Goal: Transaction & Acquisition: Purchase product/service

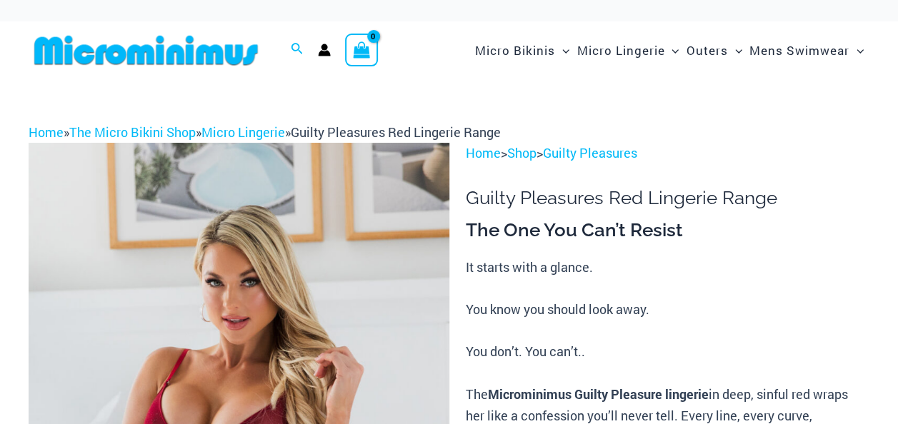
scroll to position [546, 0]
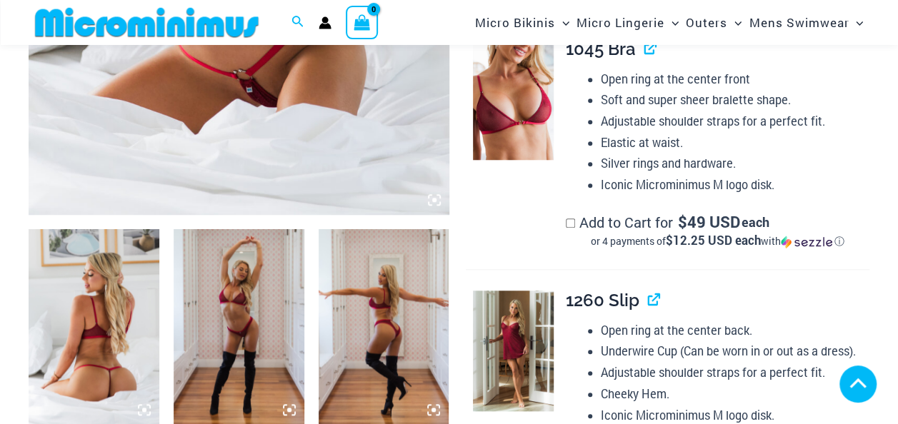
scroll to position [712, 0]
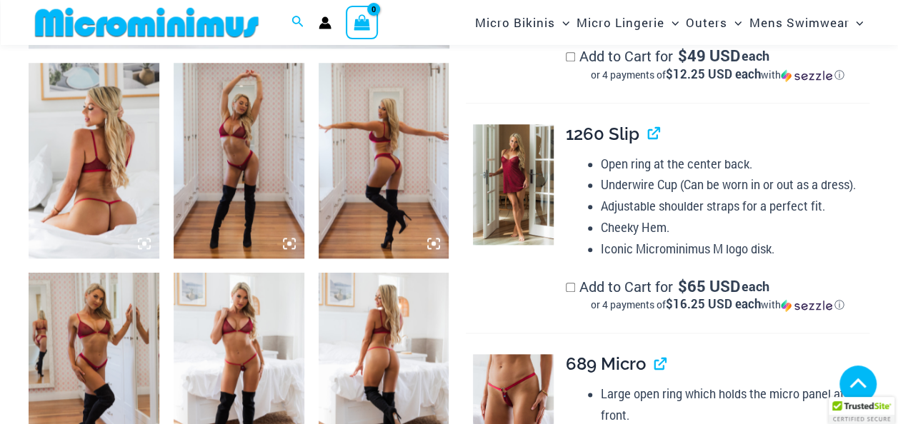
click at [93, 233] on img at bounding box center [94, 161] width 131 height 196
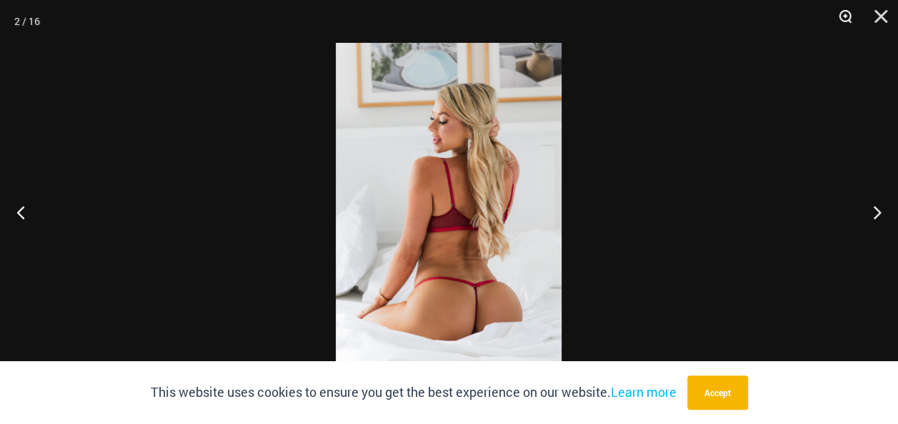
click at [839, 13] on button "Zoom" at bounding box center [840, 21] width 36 height 43
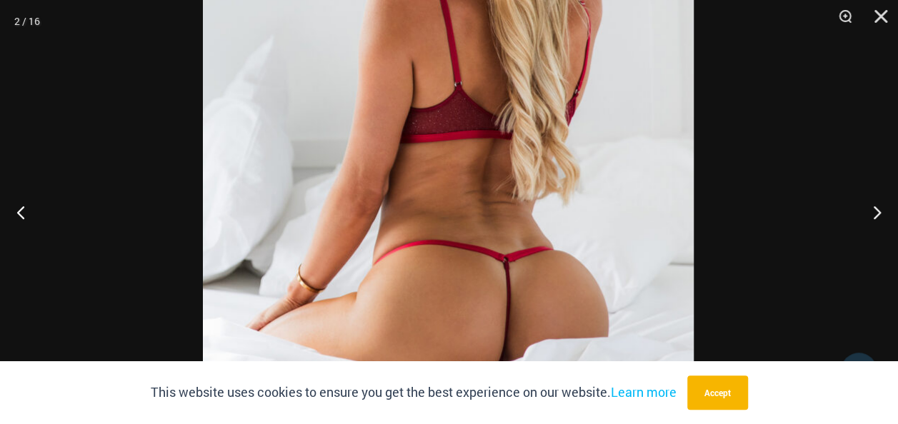
click at [458, 151] on img at bounding box center [448, 99] width 491 height 735
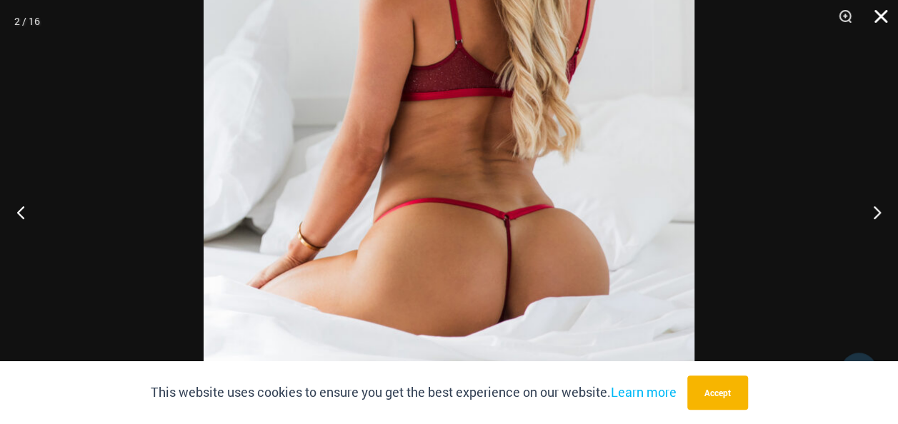
click at [878, 11] on button "Close" at bounding box center [876, 21] width 36 height 43
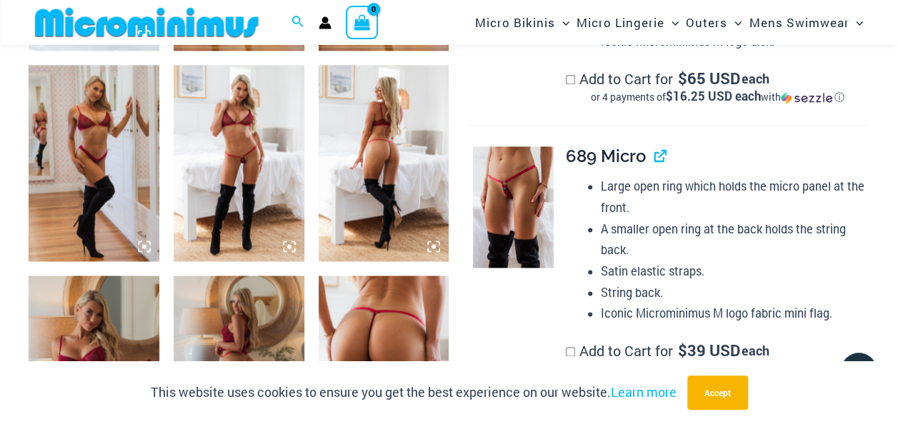
scroll to position [926, 0]
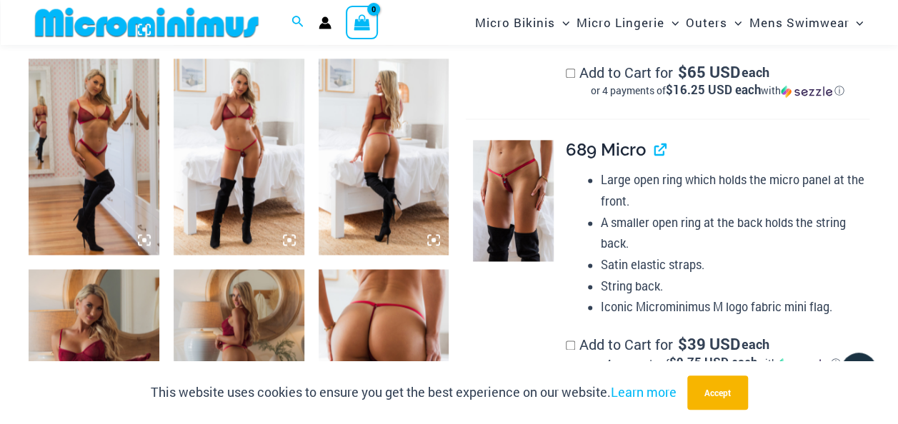
click at [248, 134] on img at bounding box center [239, 157] width 131 height 196
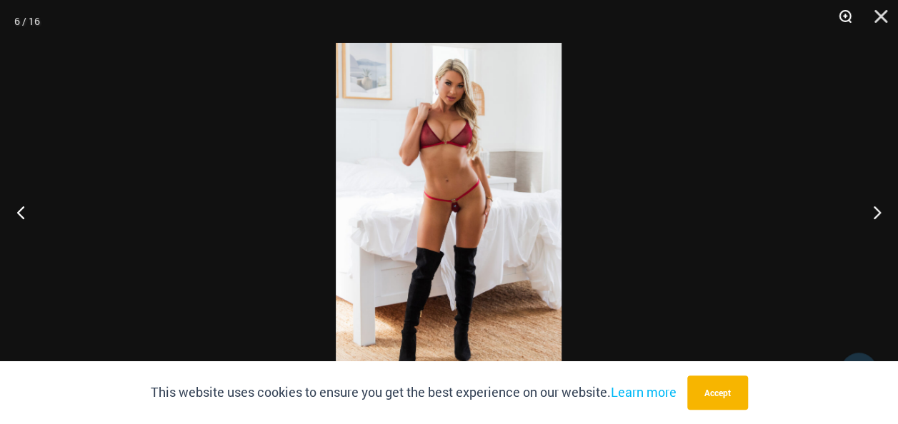
click at [843, 18] on button "Zoom" at bounding box center [840, 21] width 36 height 43
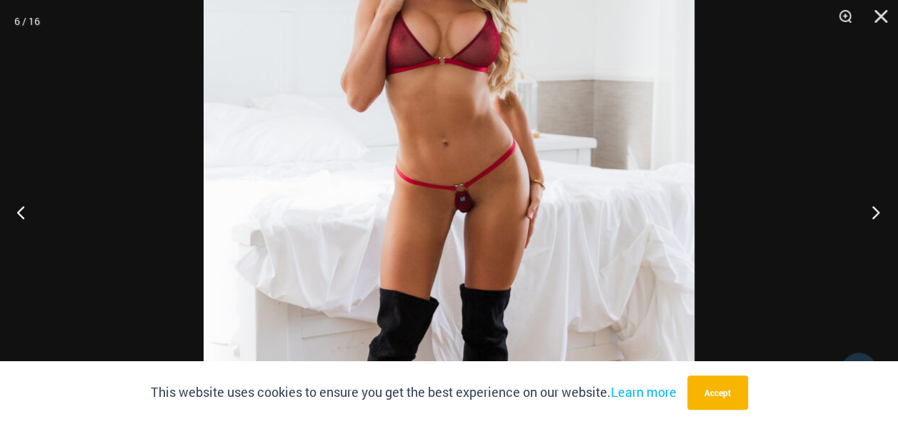
click at [877, 204] on button "Next" at bounding box center [871, 211] width 54 height 71
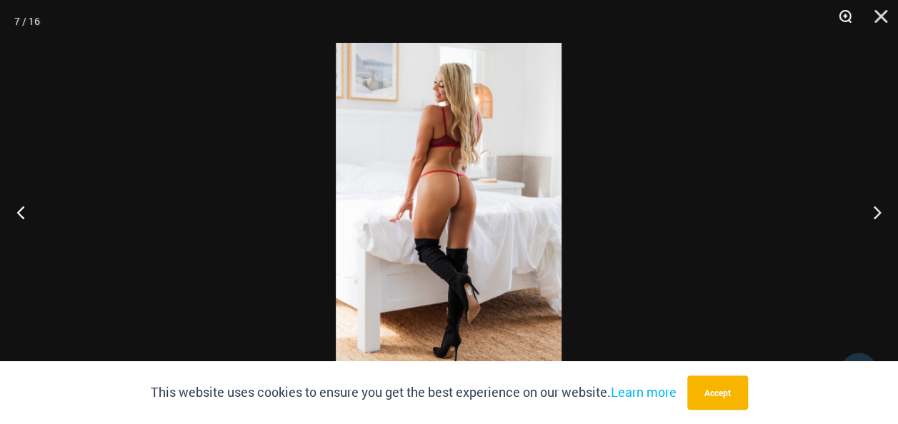
click at [845, 20] on button "Zoom" at bounding box center [840, 21] width 36 height 43
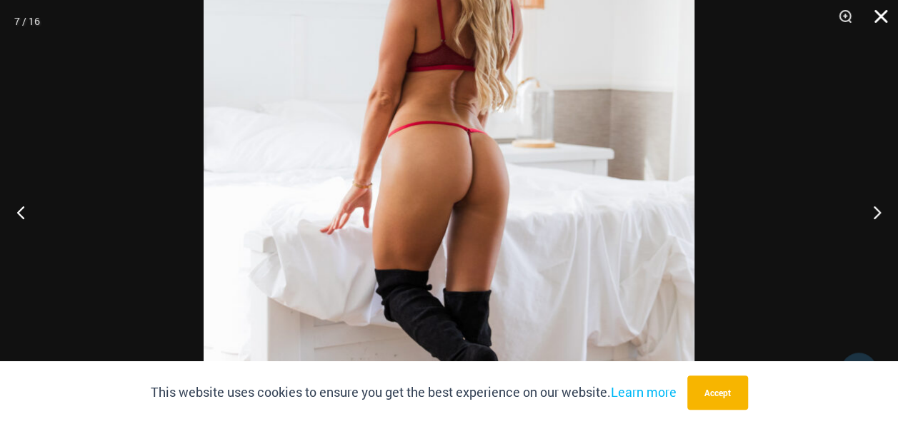
click at [874, 17] on button "Close" at bounding box center [876, 21] width 36 height 43
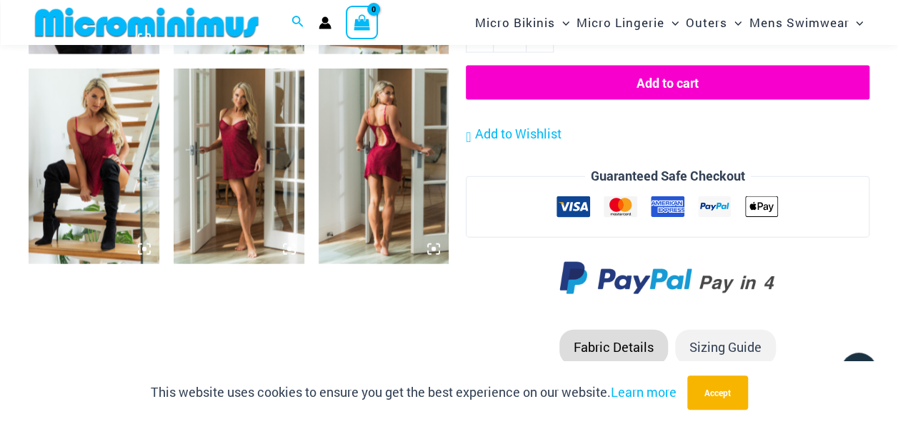
scroll to position [1569, 0]
